Goal: Information Seeking & Learning: Check status

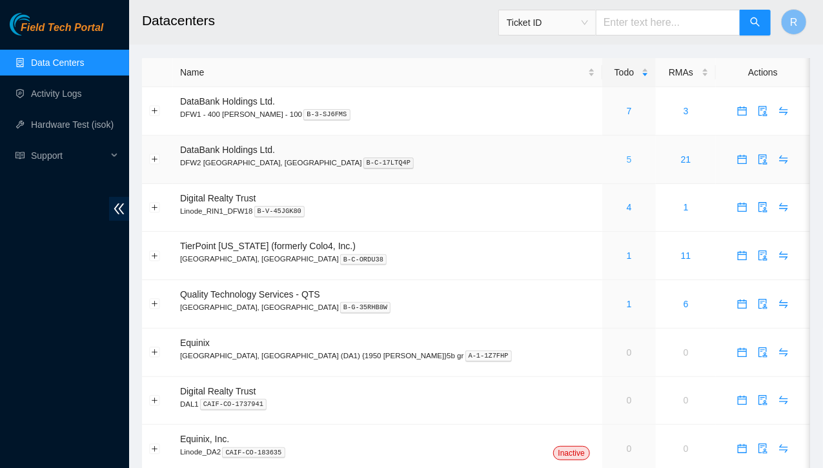
click at [626, 161] on link "5" at bounding box center [628, 159] width 5 height 10
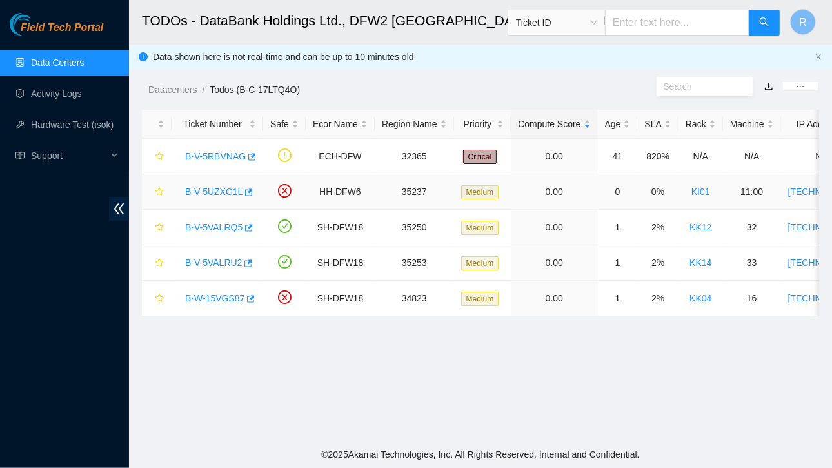
click at [226, 190] on link "B-V-5UZXG1L" at bounding box center [213, 191] width 57 height 10
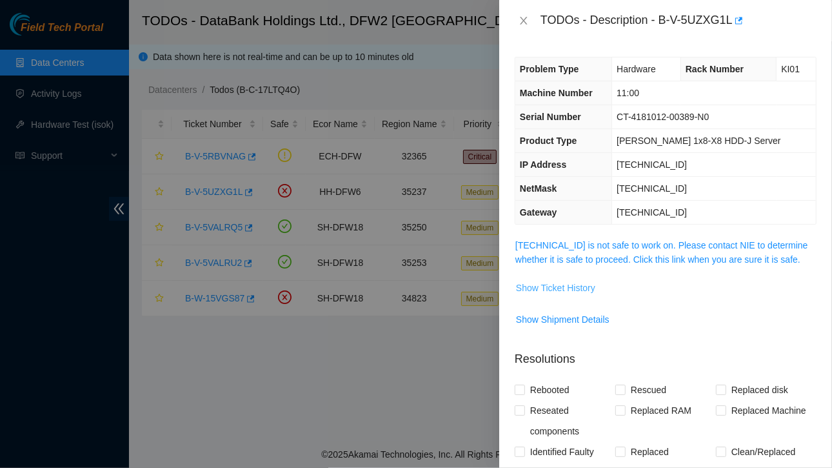
click at [546, 288] on span "Show Ticket History" at bounding box center [555, 288] width 79 height 14
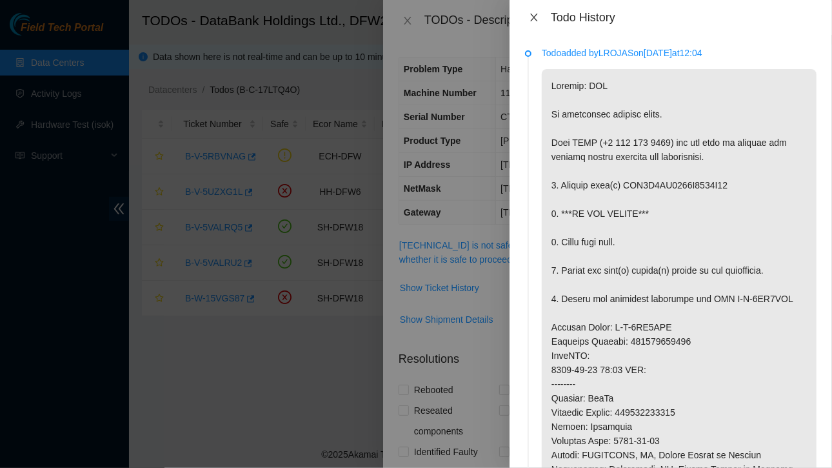
click at [536, 14] on icon "close" at bounding box center [534, 17] width 10 height 10
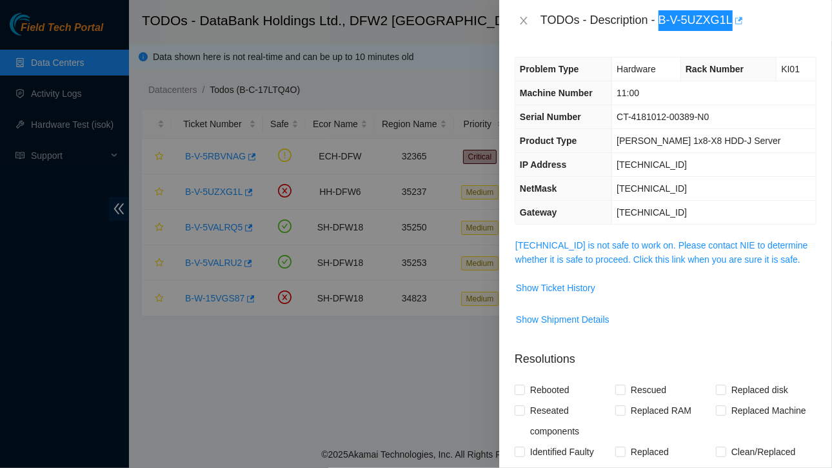
drag, startPoint x: 661, startPoint y: 20, endPoint x: 734, endPoint y: 23, distance: 73.0
click at [734, 23] on div "TODOs - Description - B-V-5UZXG1L" at bounding box center [679, 20] width 276 height 21
copy div "B-V-5UZXG1L"
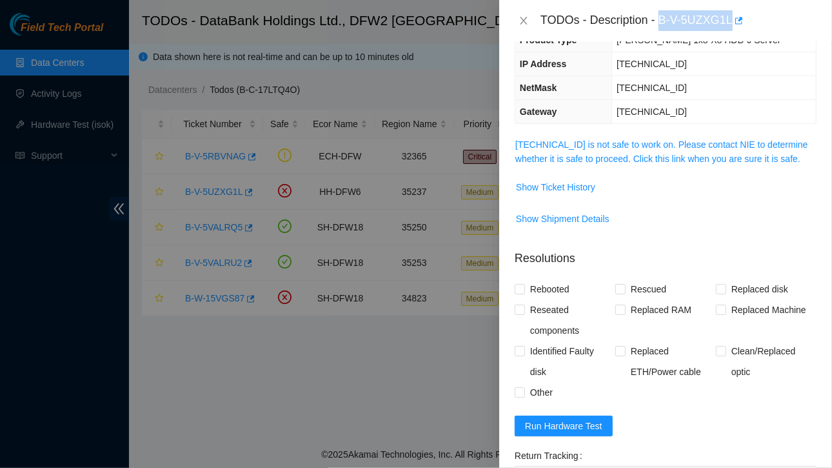
scroll to position [87, 0]
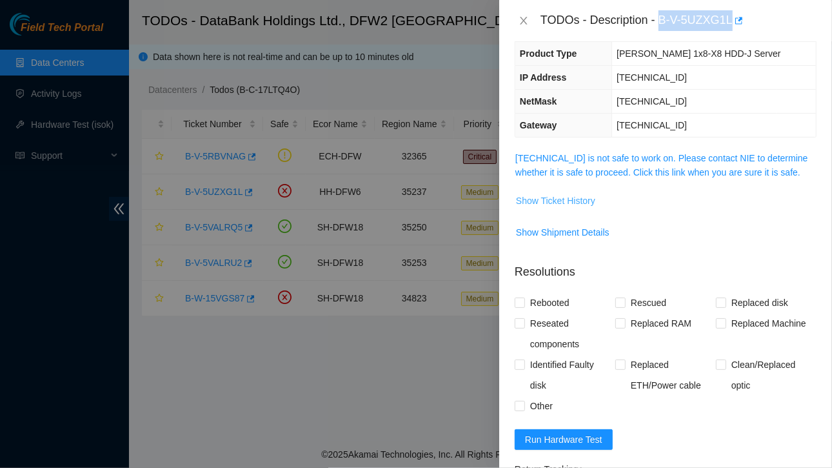
click at [566, 198] on span "Show Ticket History" at bounding box center [555, 201] width 79 height 14
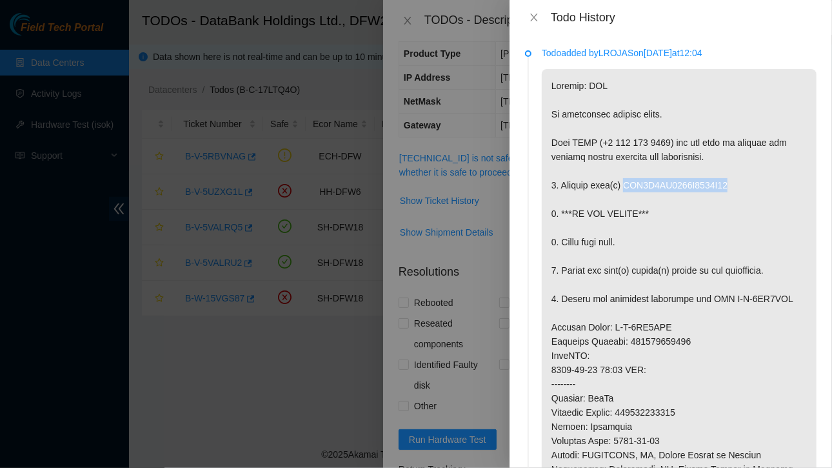
drag, startPoint x: 622, startPoint y: 185, endPoint x: 731, endPoint y: 179, distance: 109.2
click at [731, 179] on p at bounding box center [679, 391] width 275 height 644
copy p "WFK0X7HN0000E8428D28"
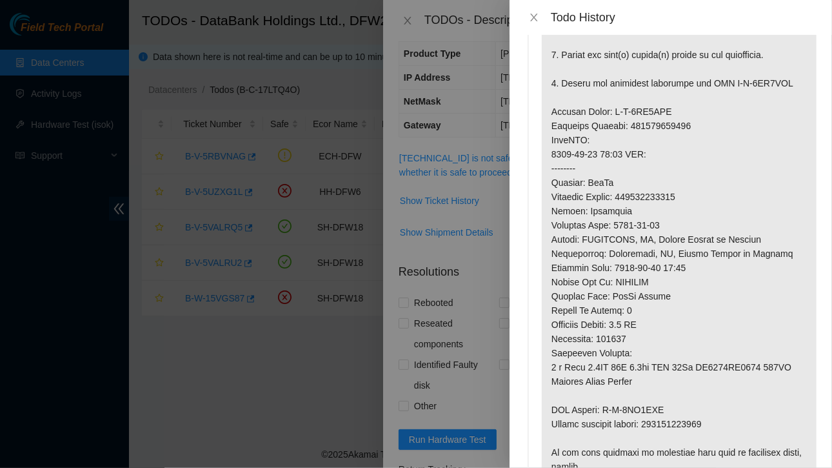
scroll to position [221, 0]
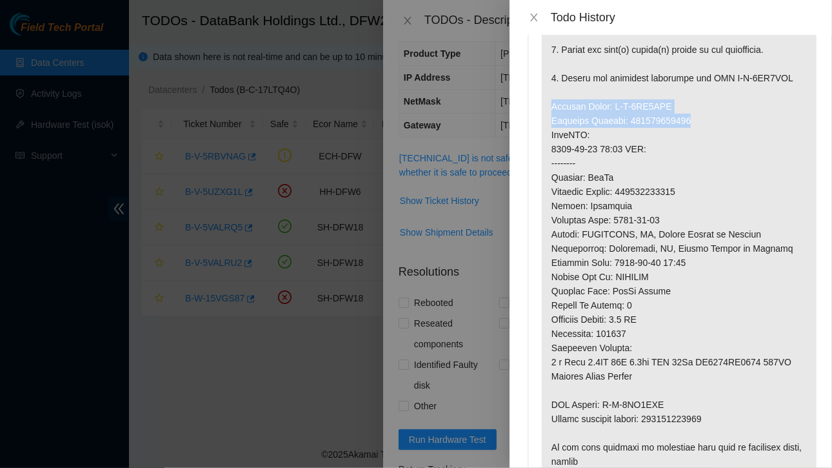
drag, startPoint x: 552, startPoint y: 104, endPoint x: 714, endPoint y: 115, distance: 162.3
click at [714, 115] on p at bounding box center [679, 170] width 275 height 644
copy p "Service Order: B-V-5VG0SGB Tracking Numbers: 463470053268"
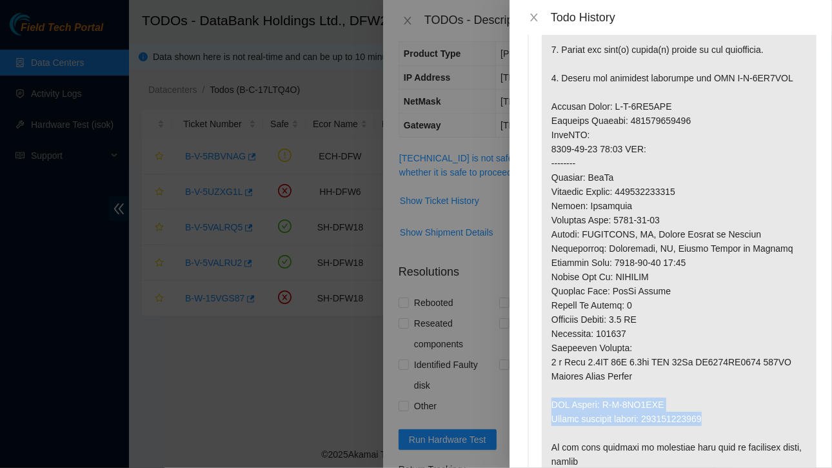
drag, startPoint x: 552, startPoint y: 401, endPoint x: 719, endPoint y: 419, distance: 168.1
click at [719, 419] on p at bounding box center [679, 170] width 275 height 644
copy p "RMA Return: B-V-5VG0SGK Return tracking number: 463470053279"
click at [537, 17] on icon "close" at bounding box center [534, 17] width 10 height 10
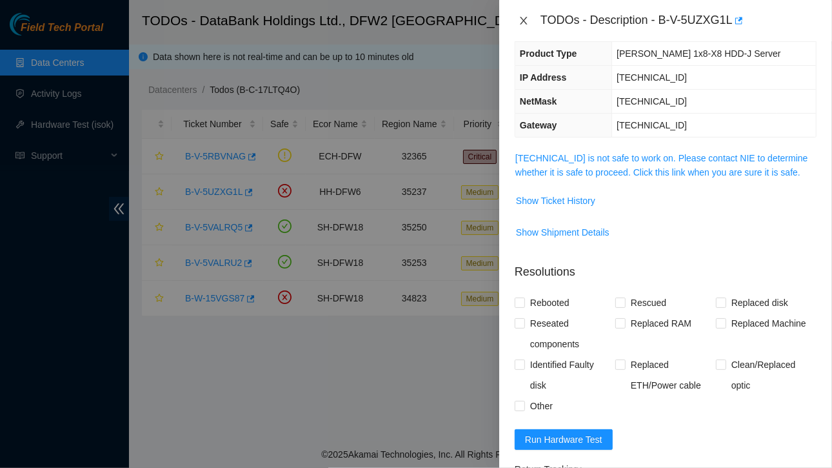
click at [523, 17] on icon "close" at bounding box center [524, 20] width 10 height 10
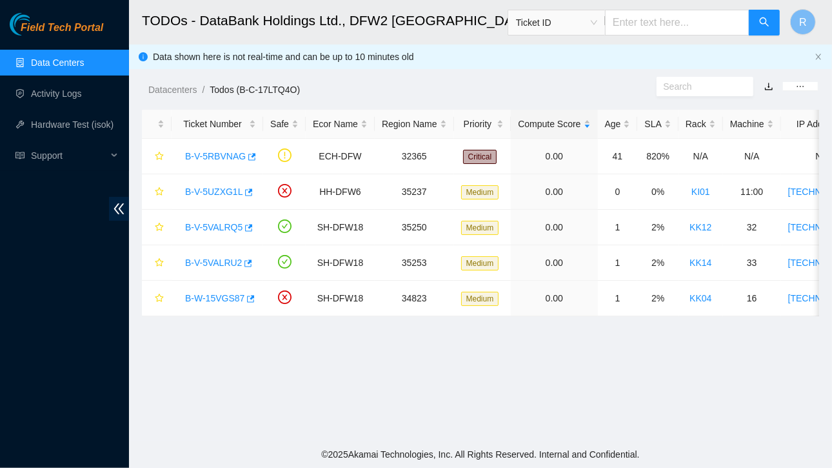
scroll to position [130, 0]
click at [218, 230] on link "B-V-5VALRQ5" at bounding box center [213, 227] width 57 height 10
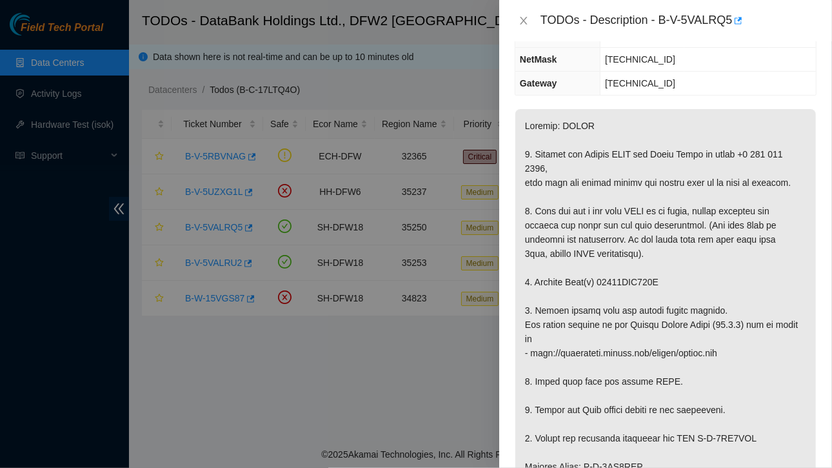
scroll to position [0, 0]
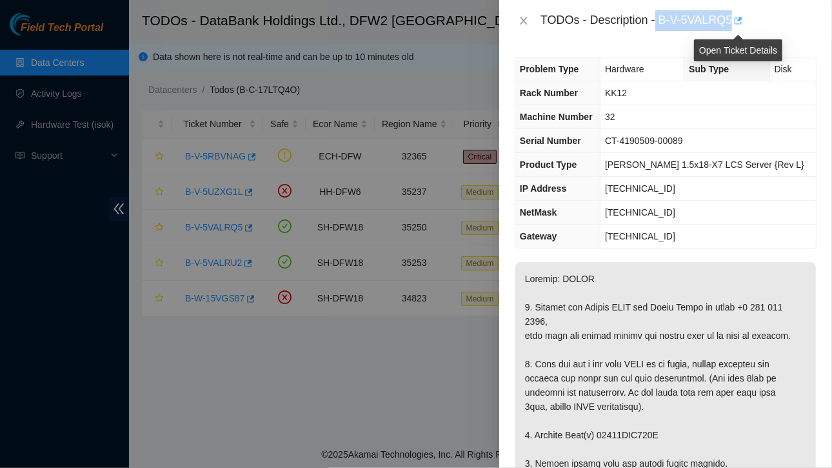
drag, startPoint x: 658, startPoint y: 17, endPoint x: 733, endPoint y: 15, distance: 74.9
click at [733, 15] on div "TODOs - Description - B-V-5VALRQ5" at bounding box center [679, 20] width 276 height 21
copy div "B-V-5VALRQ5"
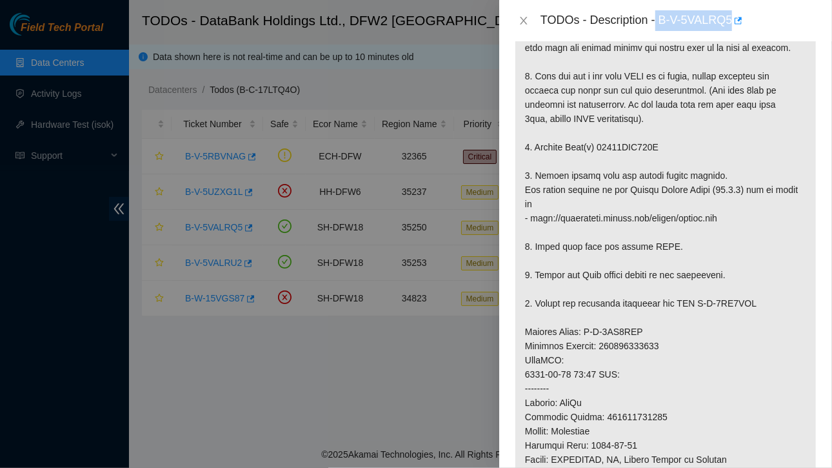
scroll to position [297, 0]
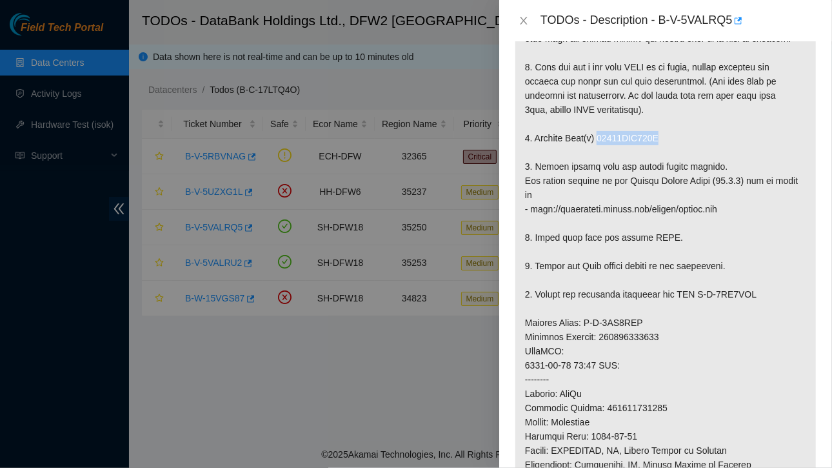
drag, startPoint x: 596, startPoint y: 145, endPoint x: 665, endPoint y: 155, distance: 69.1
click at [665, 155] on p at bounding box center [666, 329] width 301 height 729
copy p "18521FDA771F"
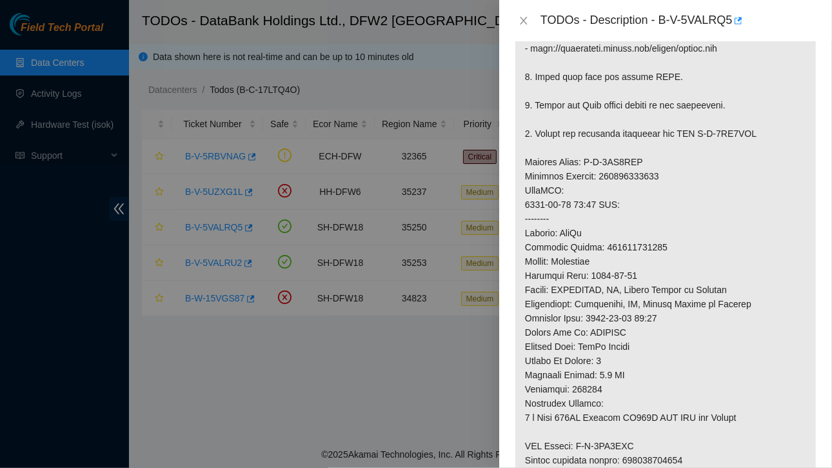
scroll to position [458, 0]
drag, startPoint x: 526, startPoint y: 174, endPoint x: 667, endPoint y: 192, distance: 141.8
click at [667, 192] on p at bounding box center [666, 168] width 301 height 729
copy p "Service Order: B-V-5VF7CYD Tracking Numbers: 473665216428"
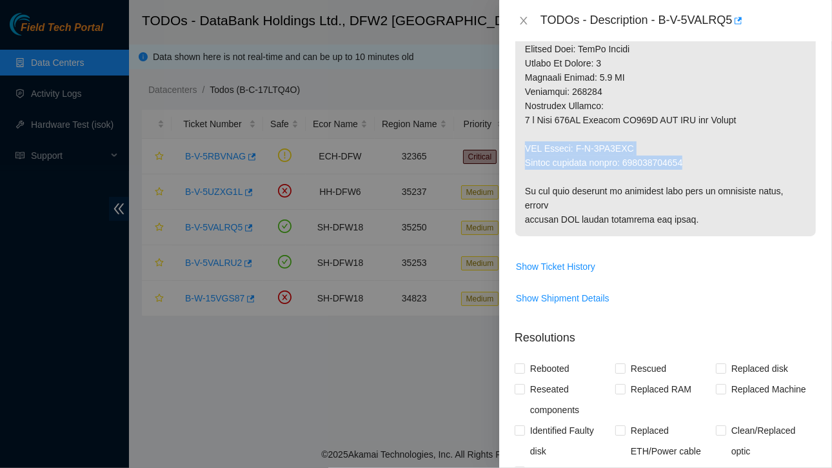
drag, startPoint x: 527, startPoint y: 158, endPoint x: 692, endPoint y: 174, distance: 166.0
copy p "RMA Return: B-V-5VF7CYM Return tracking number: 473665216439"
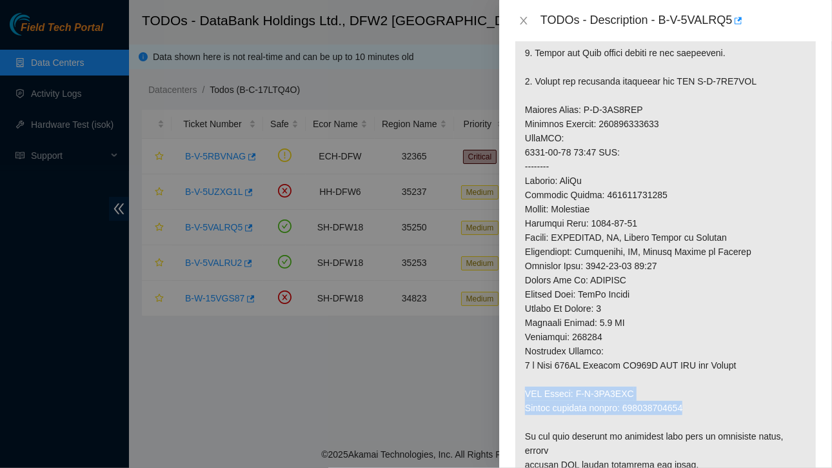
scroll to position [417, 0]
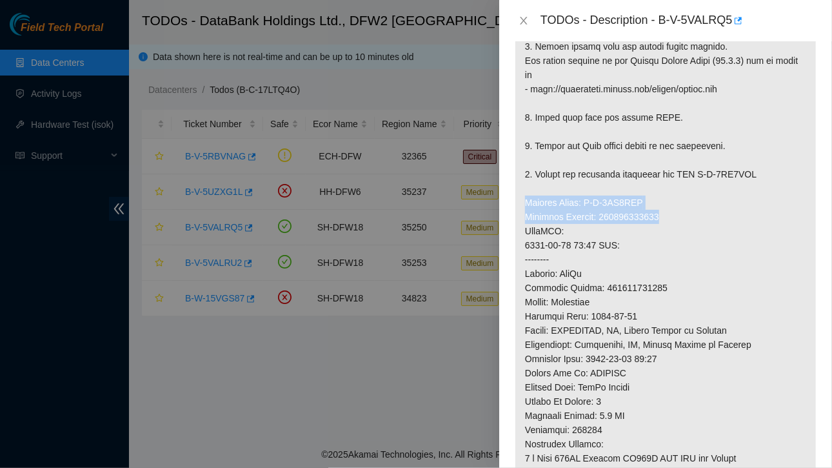
drag, startPoint x: 524, startPoint y: 214, endPoint x: 670, endPoint y: 226, distance: 146.4
click at [670, 226] on p at bounding box center [666, 209] width 301 height 729
copy p "Service Order: B-V-5VF7CYD Tracking Numbers: 473665216428"
click at [519, 21] on icon "close" at bounding box center [524, 20] width 10 height 10
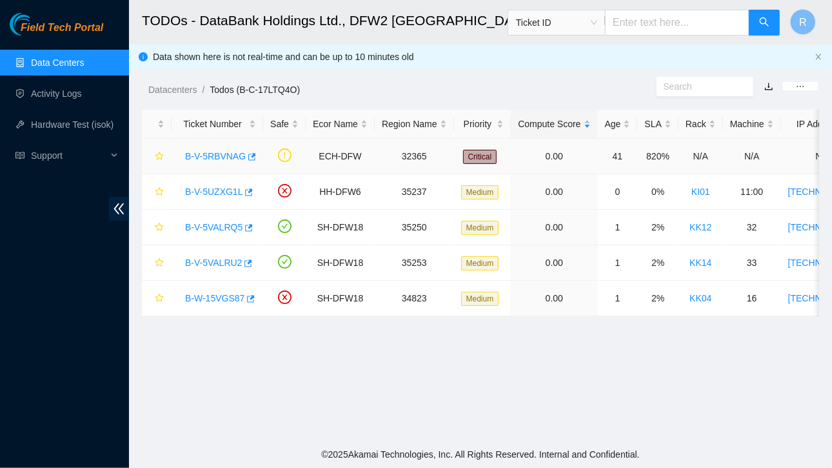
scroll to position [381, 0]
click at [205, 190] on link "B-V-5UZXG1L" at bounding box center [213, 191] width 57 height 10
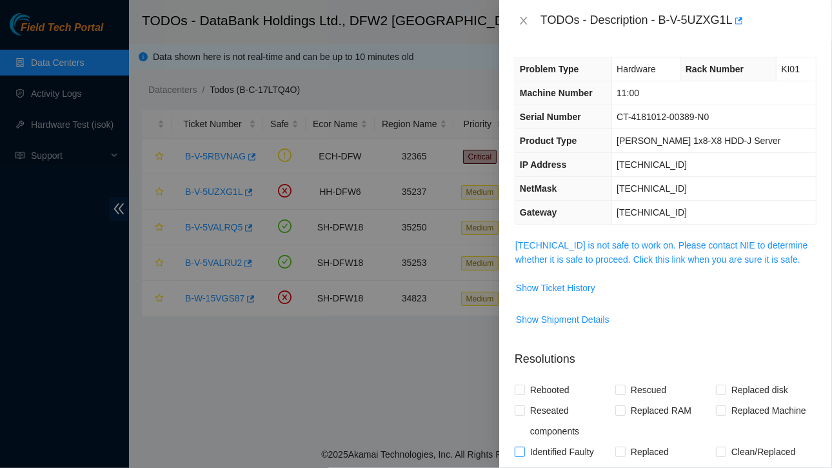
scroll to position [1, 0]
click at [548, 283] on span "Show Ticket History" at bounding box center [555, 287] width 79 height 14
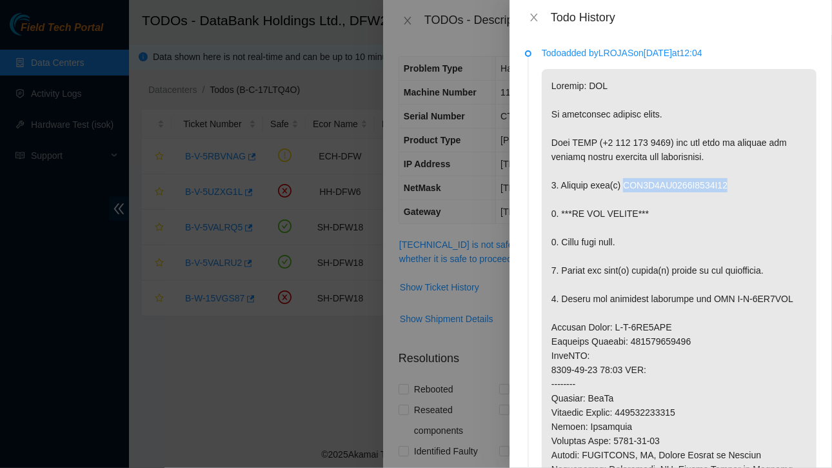
drag, startPoint x: 623, startPoint y: 182, endPoint x: 728, endPoint y: 183, distance: 105.2
click at [728, 183] on p at bounding box center [679, 391] width 275 height 644
click at [537, 12] on icon "close" at bounding box center [534, 17] width 10 height 10
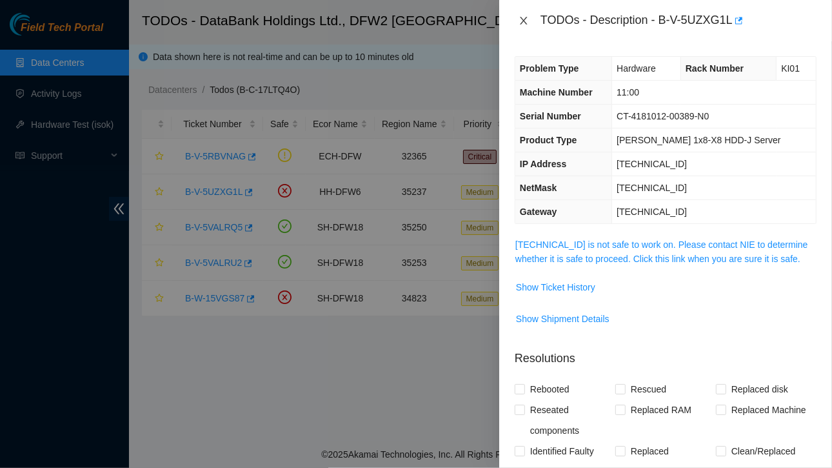
click at [520, 19] on icon "close" at bounding box center [524, 20] width 10 height 10
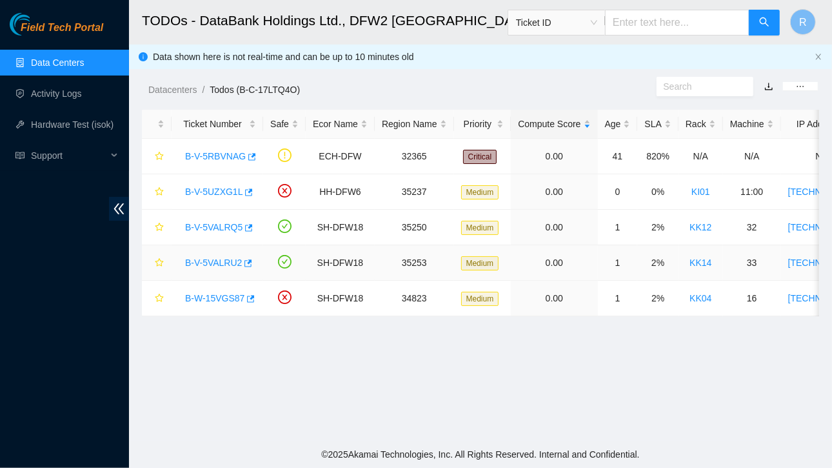
click at [221, 261] on link "B-V-5VALRU2" at bounding box center [213, 262] width 57 height 10
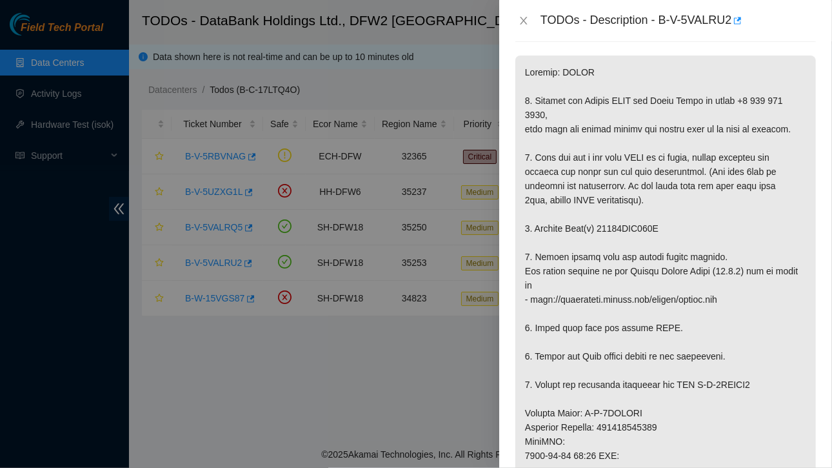
scroll to position [0, 0]
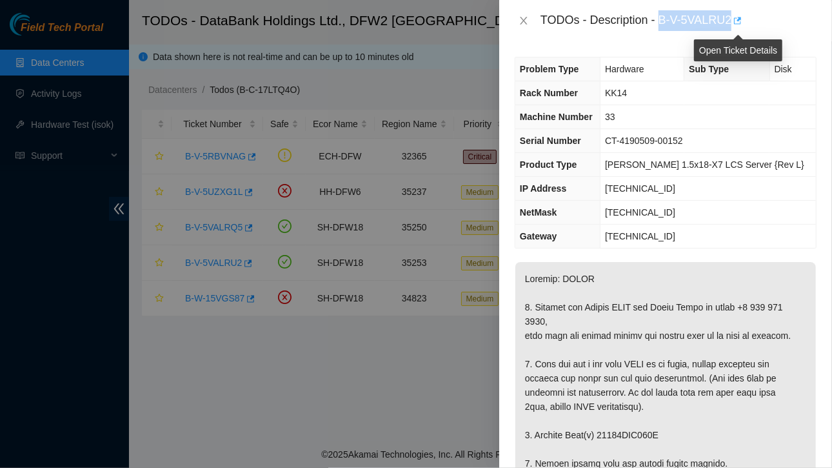
drag, startPoint x: 662, startPoint y: 19, endPoint x: 740, endPoint y: 19, distance: 78.1
click at [740, 19] on div "TODOs - Description - B-V-5VALRU2" at bounding box center [679, 20] width 276 height 21
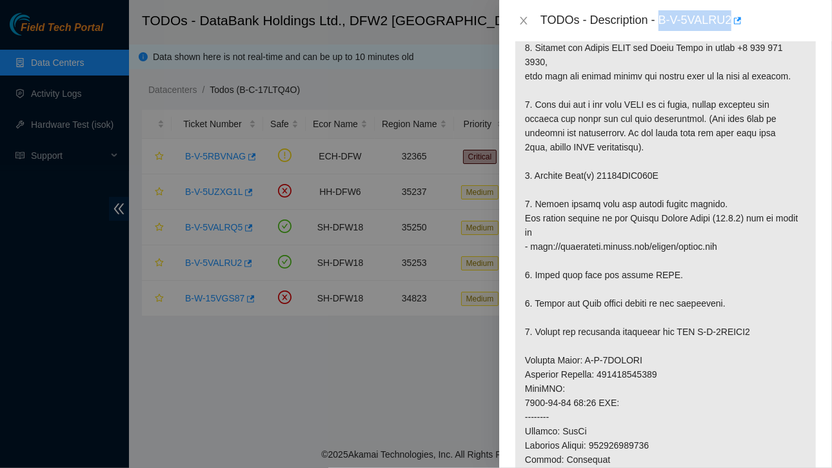
scroll to position [277, 0]
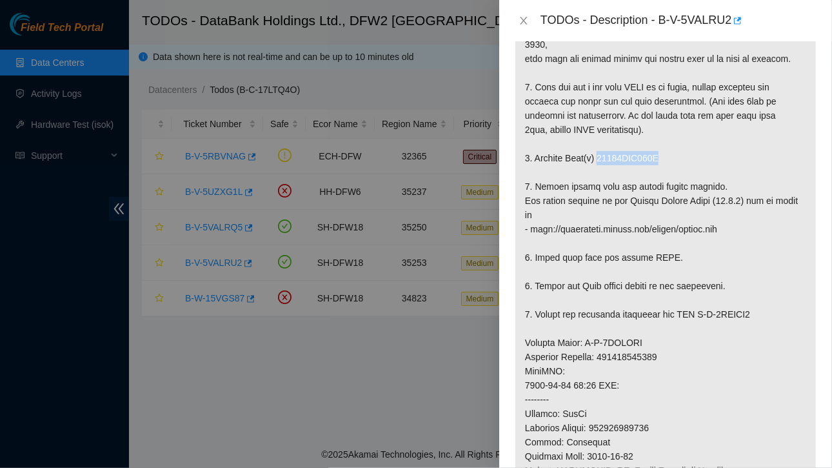
drag, startPoint x: 597, startPoint y: 169, endPoint x: 669, endPoint y: 172, distance: 71.7
click at [669, 172] on p at bounding box center [666, 349] width 301 height 729
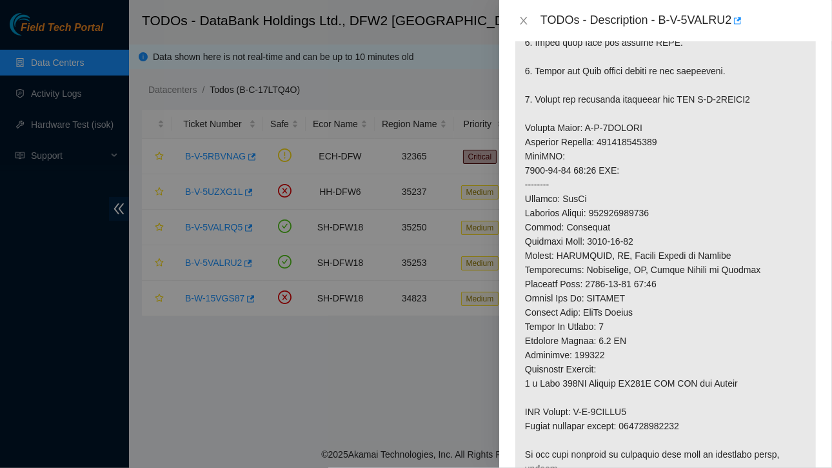
scroll to position [494, 0]
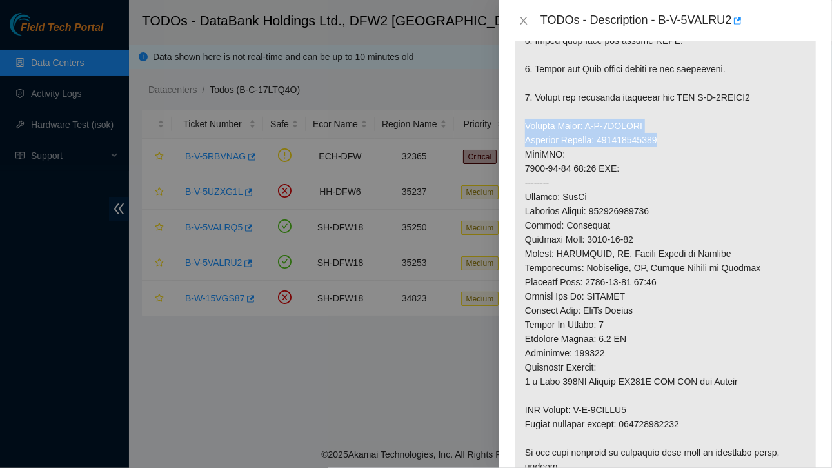
drag, startPoint x: 525, startPoint y: 135, endPoint x: 667, endPoint y: 152, distance: 143.6
click at [667, 152] on p at bounding box center [666, 132] width 301 height 729
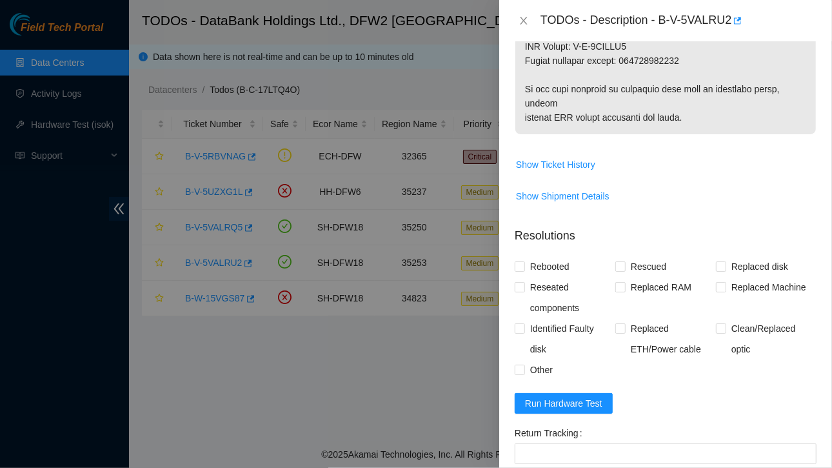
scroll to position [857, 0]
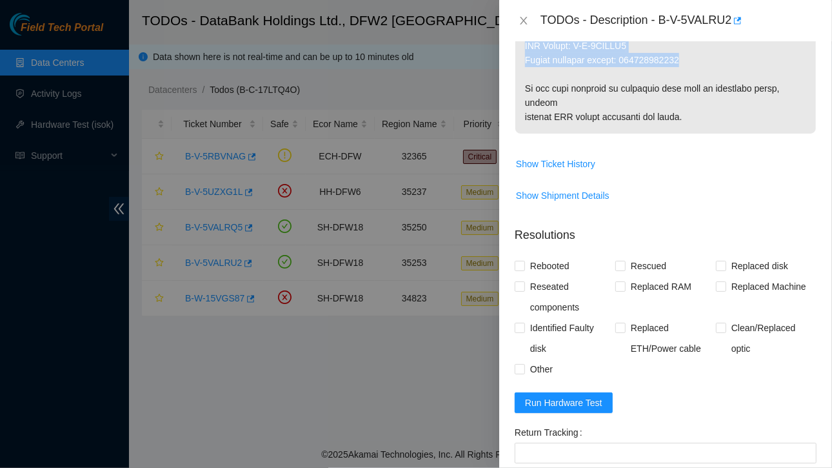
drag, startPoint x: 523, startPoint y: 48, endPoint x: 688, endPoint y: 68, distance: 165.7
click at [526, 16] on icon "close" at bounding box center [524, 20] width 10 height 10
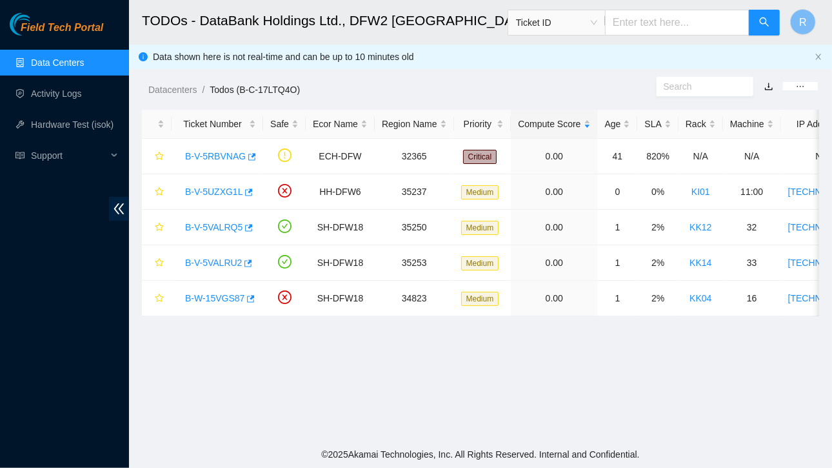
scroll to position [381, 0]
click at [218, 294] on link "B-W-15VGS87" at bounding box center [214, 298] width 59 height 10
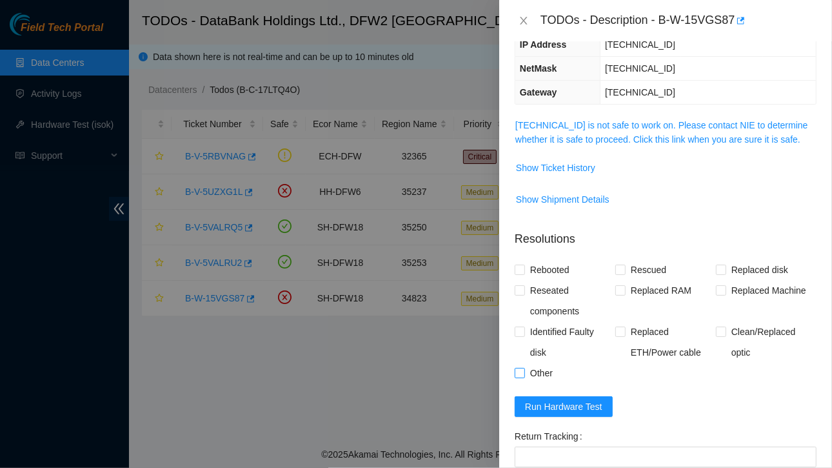
scroll to position [112, 0]
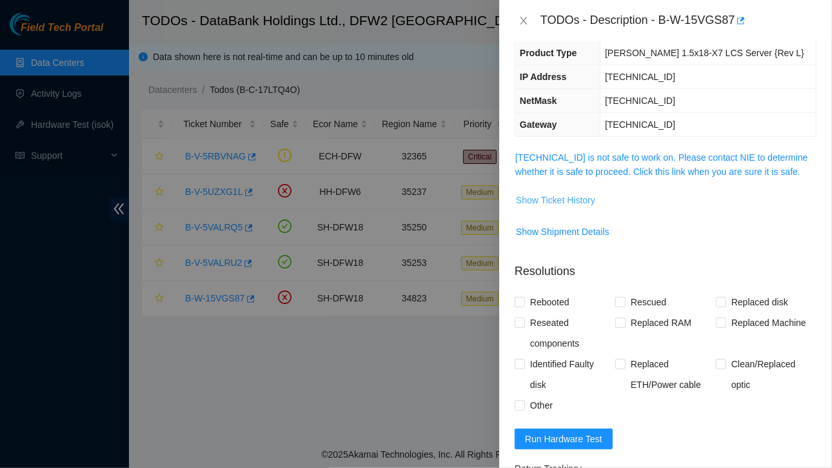
click at [564, 197] on span "Show Ticket History" at bounding box center [555, 200] width 79 height 14
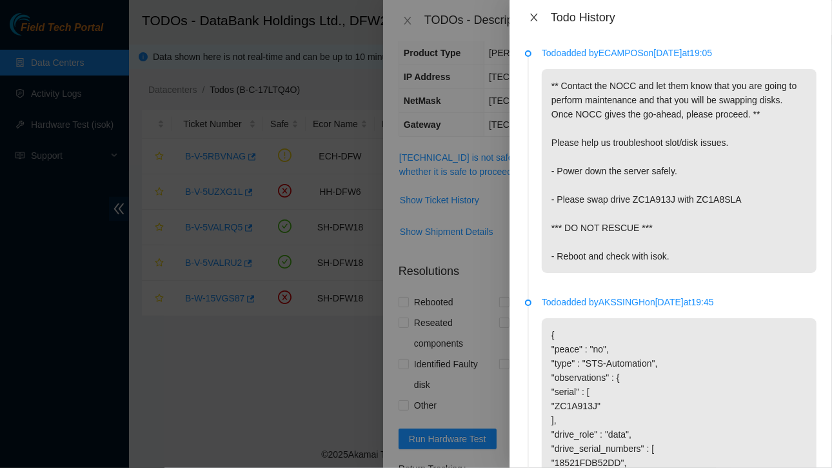
click at [536, 16] on icon "close" at bounding box center [533, 18] width 7 height 8
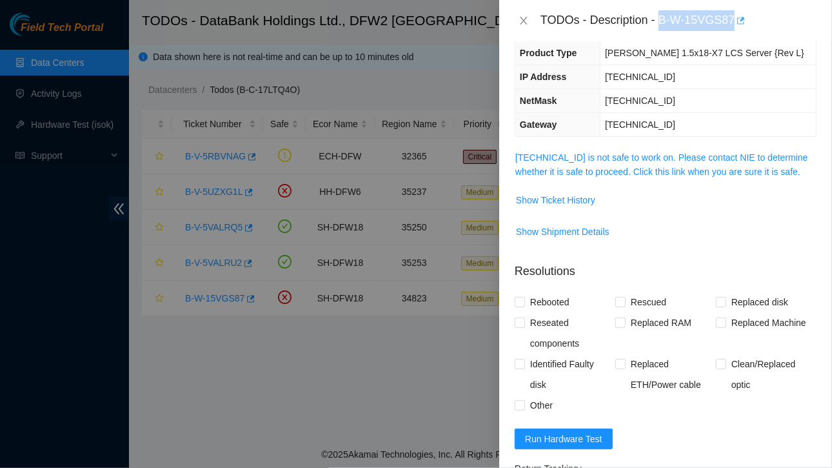
drag, startPoint x: 661, startPoint y: 20, endPoint x: 736, endPoint y: 22, distance: 74.9
click at [736, 22] on div "TODOs - Description - B-W-15VGS87" at bounding box center [679, 20] width 276 height 21
click at [521, 6] on div "TODOs - Description - B-W-15VGS87" at bounding box center [665, 20] width 333 height 41
click at [523, 17] on icon "close" at bounding box center [524, 20] width 10 height 10
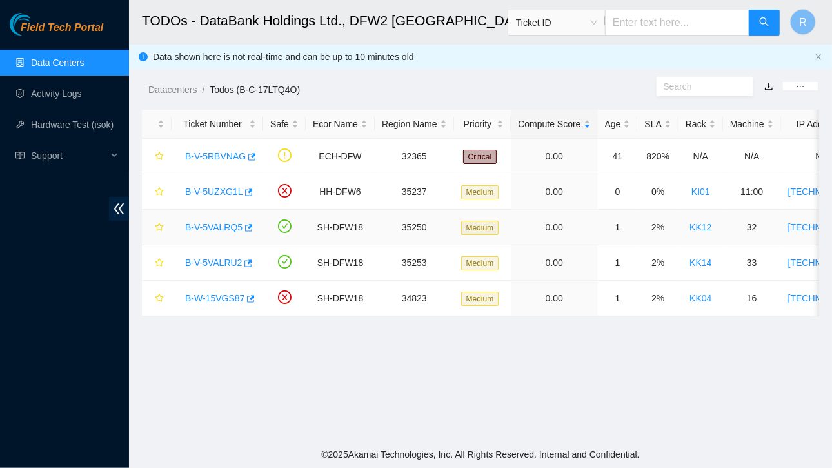
click at [215, 228] on link "B-V-5VALRQ5" at bounding box center [213, 227] width 57 height 10
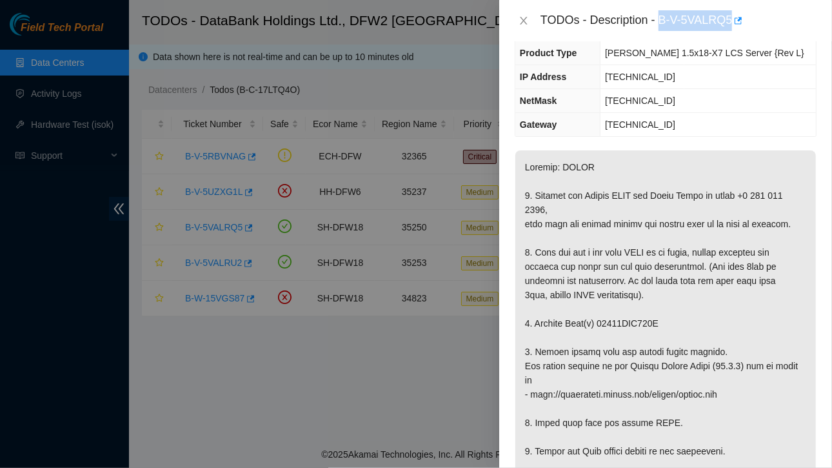
drag, startPoint x: 658, startPoint y: 19, endPoint x: 731, endPoint y: 15, distance: 73.0
click at [731, 15] on div "TODOs - Description - B-V-5VALRQ5" at bounding box center [679, 20] width 276 height 21
click at [522, 20] on icon "close" at bounding box center [524, 20] width 10 height 10
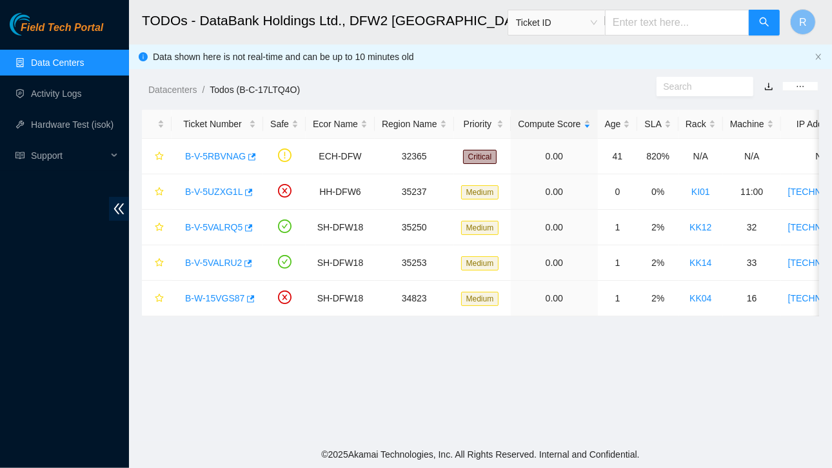
scroll to position [155, 0]
